Goal: Entertainment & Leisure: Consume media (video, audio)

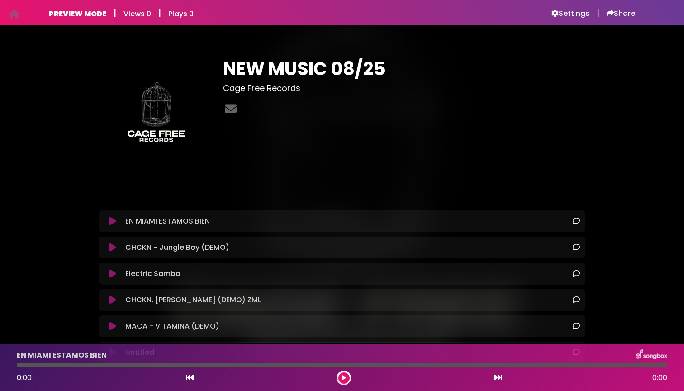
click at [107, 243] on button at bounding box center [113, 247] width 18 height 9
click at [348, 382] on div at bounding box center [343, 377] width 14 height 14
click at [344, 379] on icon at bounding box center [344, 377] width 4 height 5
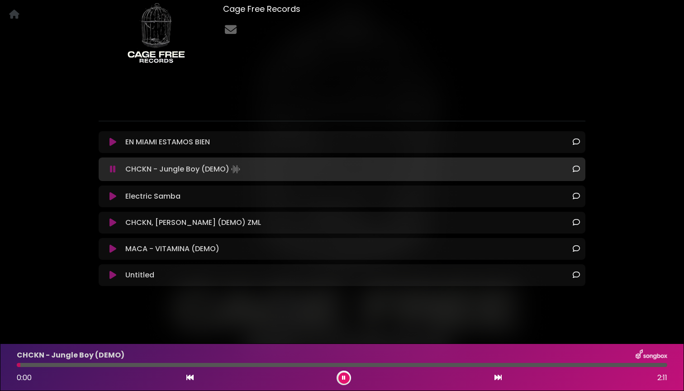
scroll to position [79, 0]
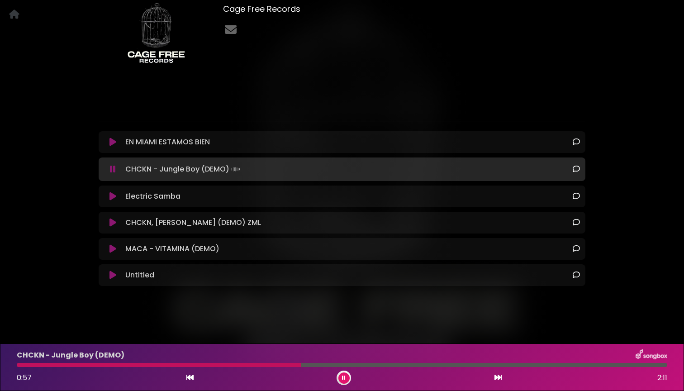
click at [118, 194] on button at bounding box center [113, 196] width 18 height 9
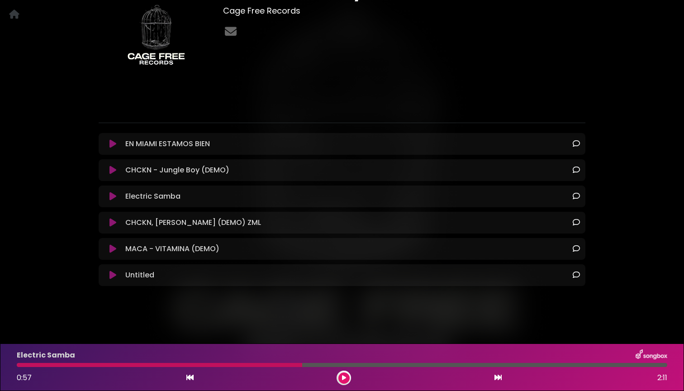
scroll to position [77, 0]
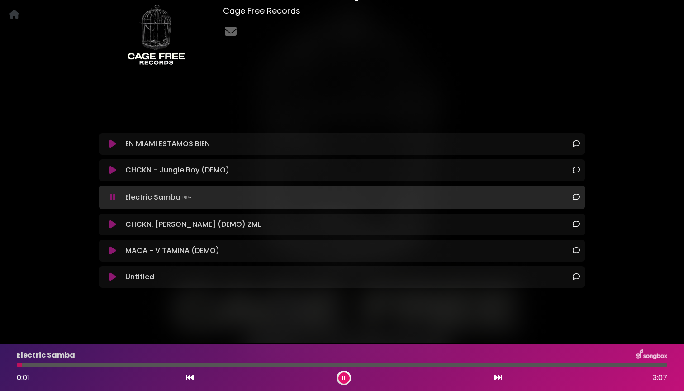
click at [35, 368] on div "Electric Samba 0:01 3:07" at bounding box center [341, 367] width 661 height 36
click at [40, 364] on div at bounding box center [342, 365] width 650 height 4
click at [109, 248] on icon at bounding box center [112, 250] width 7 height 9
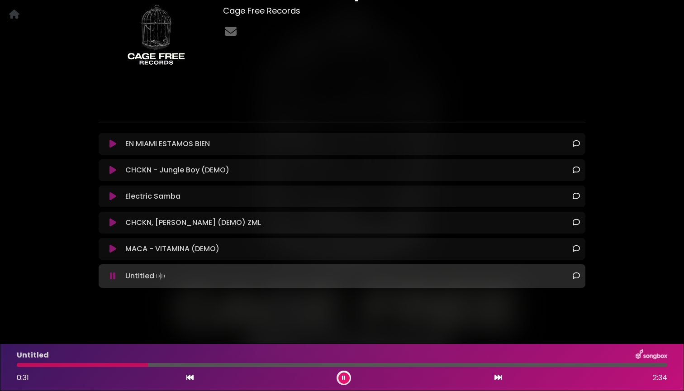
click at [114, 275] on icon at bounding box center [113, 275] width 6 height 9
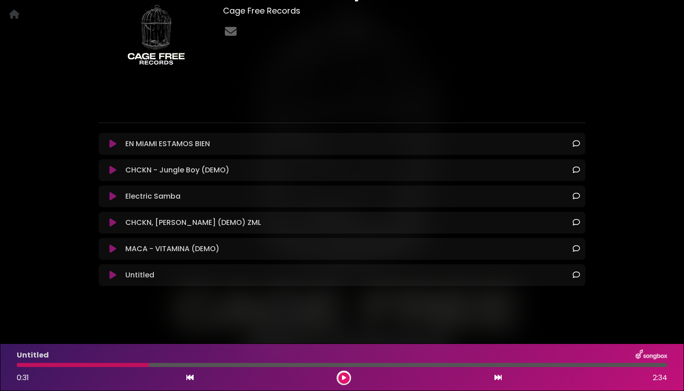
click at [115, 272] on icon at bounding box center [112, 274] width 7 height 9
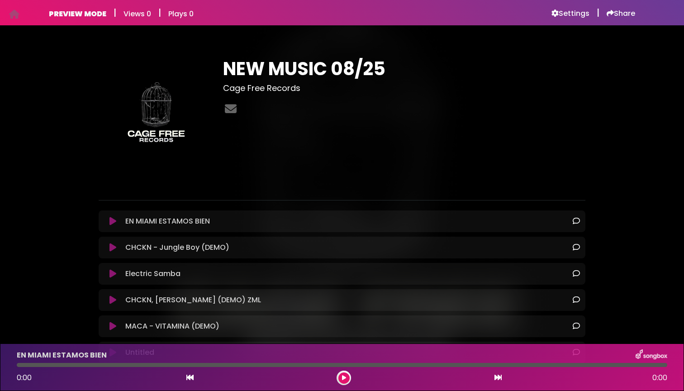
click at [180, 244] on p "CHCKN - Jungle Boy (DEMO) Loading Track..." at bounding box center [177, 247] width 104 height 11
click at [92, 14] on h6 "PREVIEW MODE" at bounding box center [77, 13] width 57 height 9
